Goal: Understand process/instructions: Learn how to perform a task or action

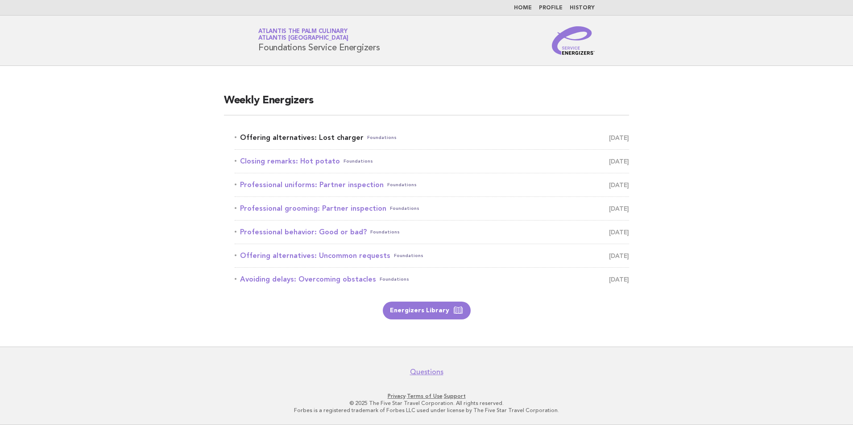
click at [329, 138] on link "Offering alternatives: Lost charger Foundations September 29" at bounding box center [432, 138] width 394 height 12
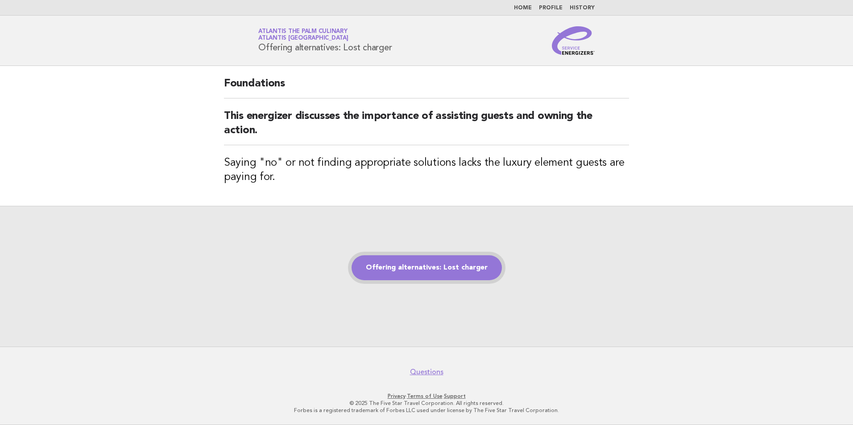
click at [465, 279] on link "Offering alternatives: Lost charger" at bounding box center [426, 268] width 150 height 25
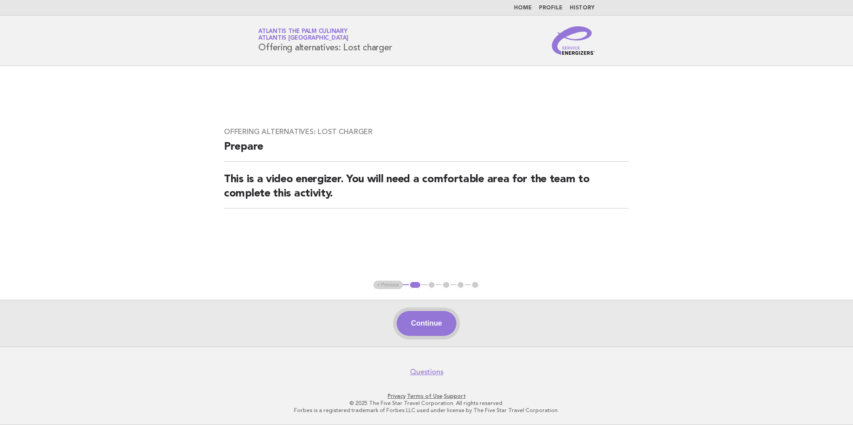
click at [454, 324] on button "Continue" at bounding box center [425, 323] width 59 height 25
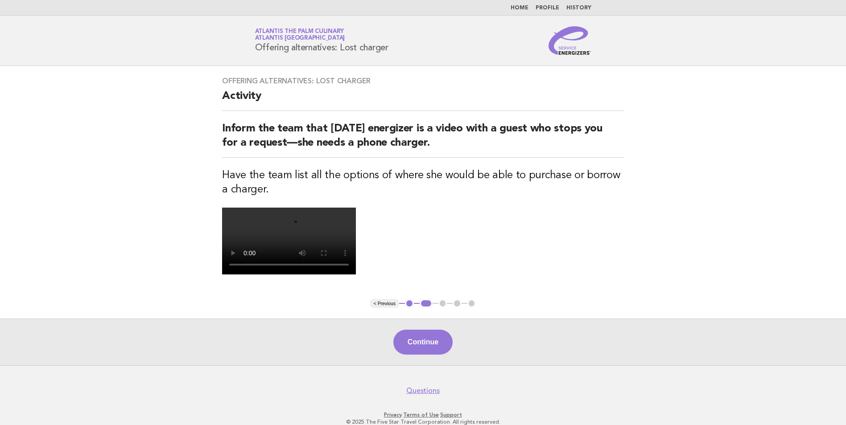
scroll to position [179, 0]
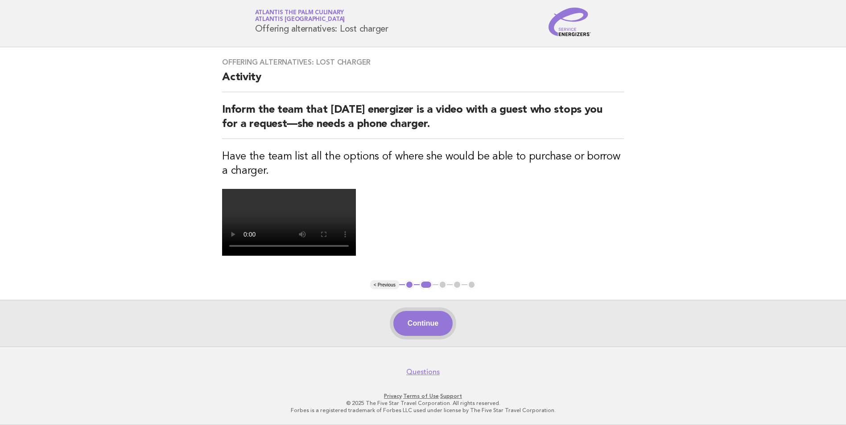
click at [416, 318] on button "Continue" at bounding box center [422, 323] width 59 height 25
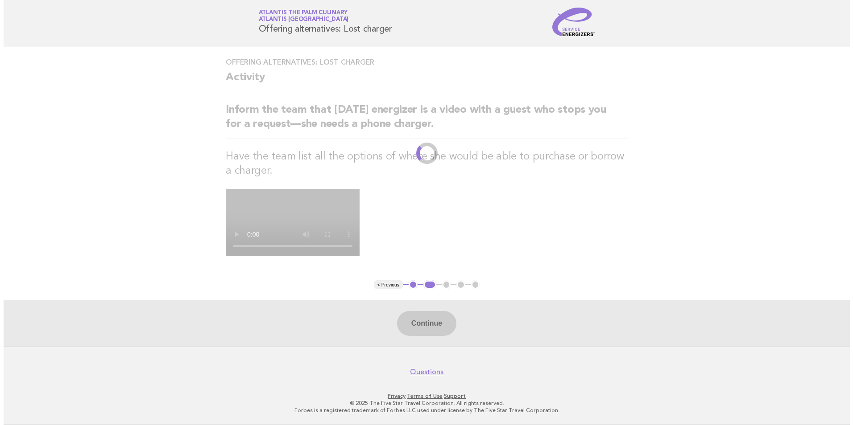
scroll to position [0, 0]
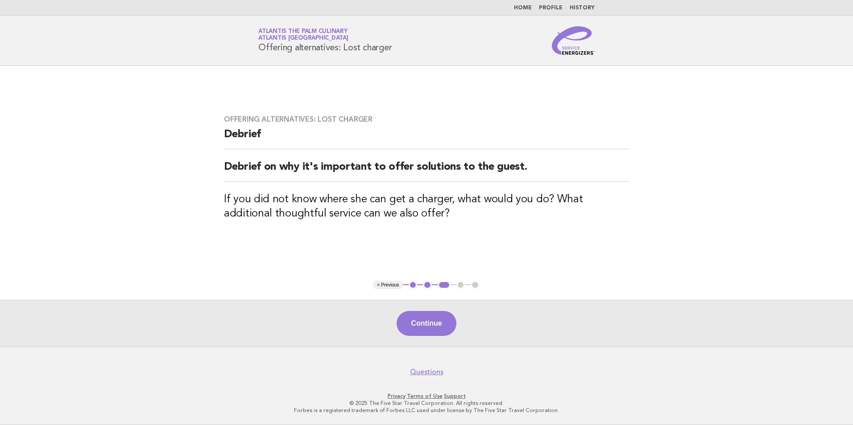
click at [416, 318] on button "Continue" at bounding box center [425, 323] width 59 height 25
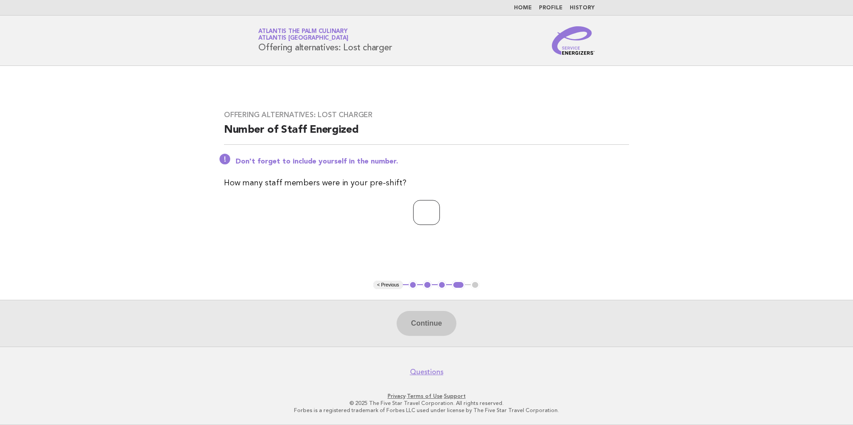
click at [421, 221] on input "number" at bounding box center [426, 212] width 27 height 25
type input "**"
click at [433, 326] on button "Continue" at bounding box center [425, 323] width 59 height 25
